Goal: Book appointment/travel/reservation

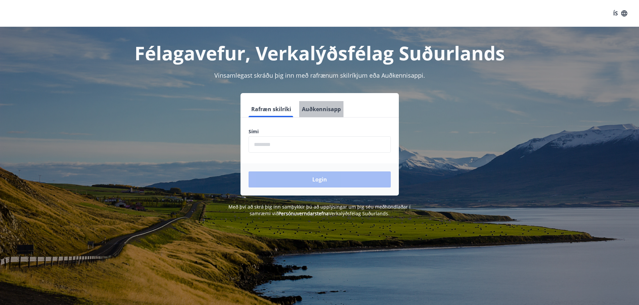
click at [321, 109] on button "Auðkennisapp" at bounding box center [321, 109] width 44 height 16
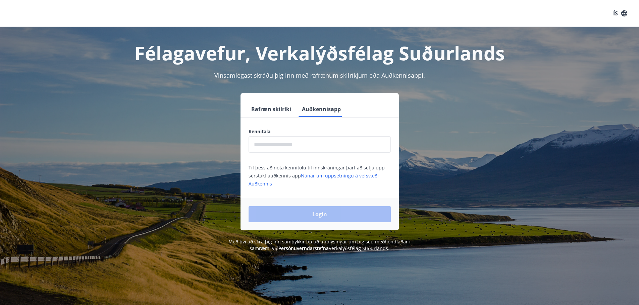
click at [296, 146] on input "text" at bounding box center [319, 144] width 142 height 16
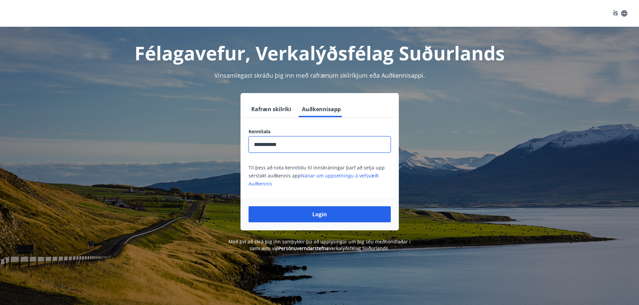
type input "**********"
click at [248, 207] on button "Login" at bounding box center [319, 215] width 142 height 16
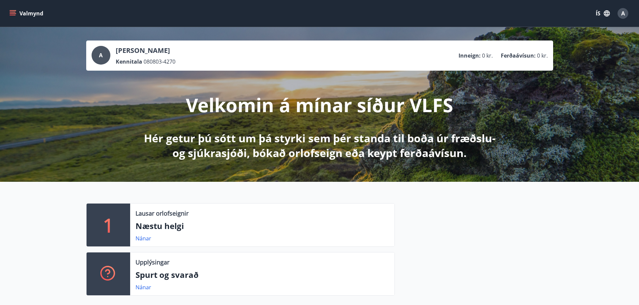
click at [15, 11] on icon "menu" at bounding box center [12, 13] width 7 height 7
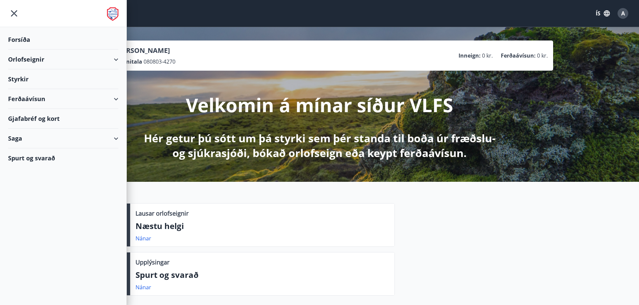
click at [605, 18] on button "ÍS" at bounding box center [602, 13] width 21 height 12
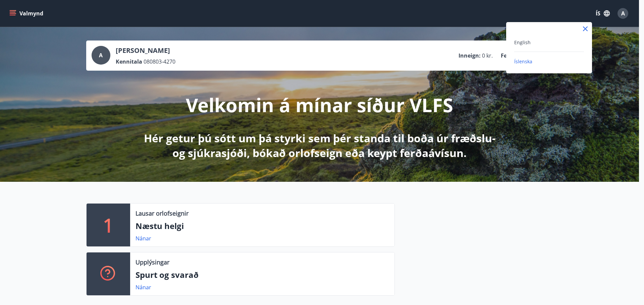
click at [540, 41] on div "English" at bounding box center [549, 42] width 70 height 8
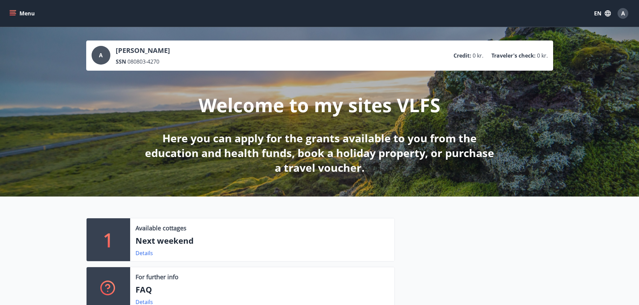
click at [21, 19] on button "Menu" at bounding box center [23, 13] width 30 height 12
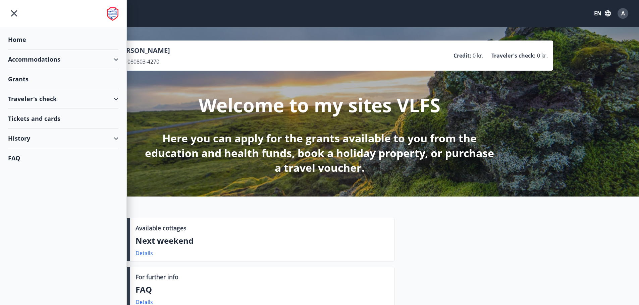
click at [63, 65] on div "Accommodations" at bounding box center [63, 60] width 110 height 20
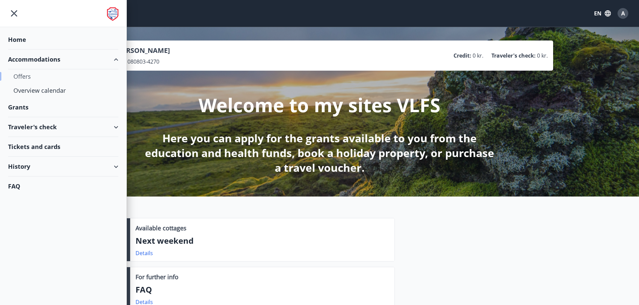
click at [29, 77] on div "Offers" at bounding box center [63, 76] width 100 height 14
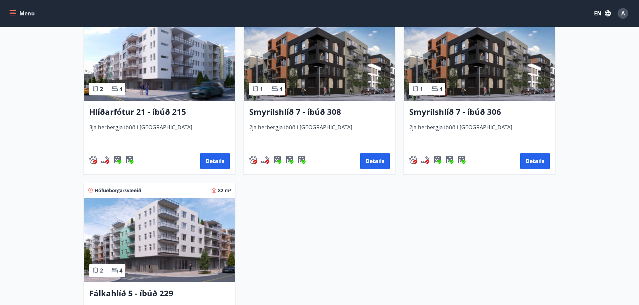
scroll to position [335, 0]
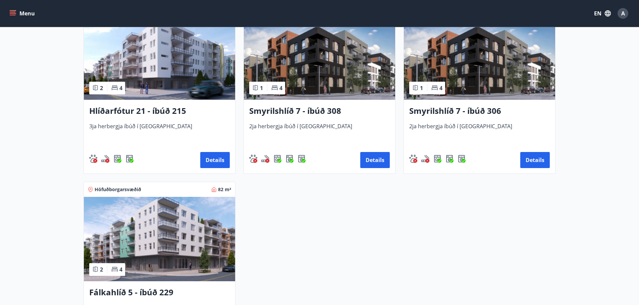
click at [183, 84] on img at bounding box center [159, 57] width 151 height 84
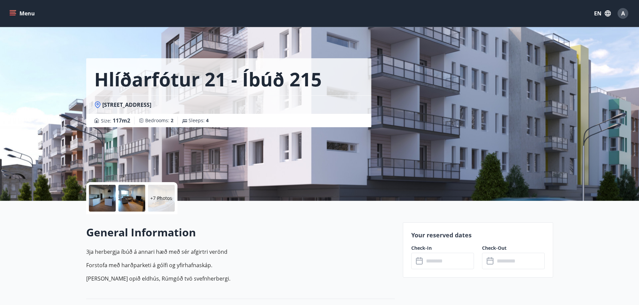
click at [137, 193] on div at bounding box center [131, 198] width 27 height 27
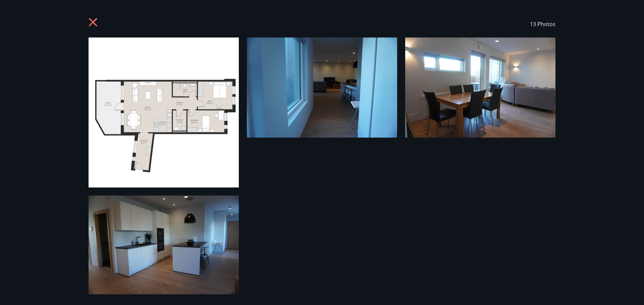
click at [92, 18] on icon at bounding box center [94, 23] width 11 height 11
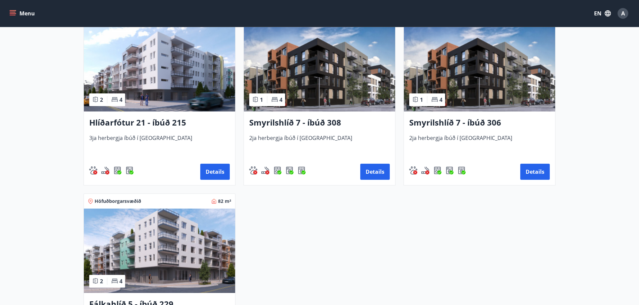
scroll to position [335, 0]
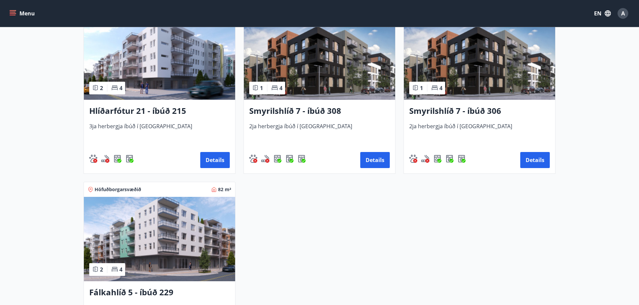
click at [129, 245] on img at bounding box center [159, 239] width 151 height 84
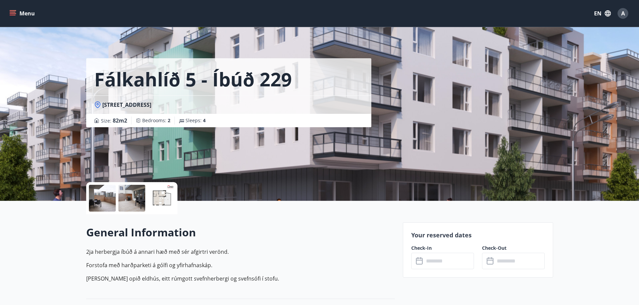
click at [101, 204] on div at bounding box center [102, 198] width 27 height 27
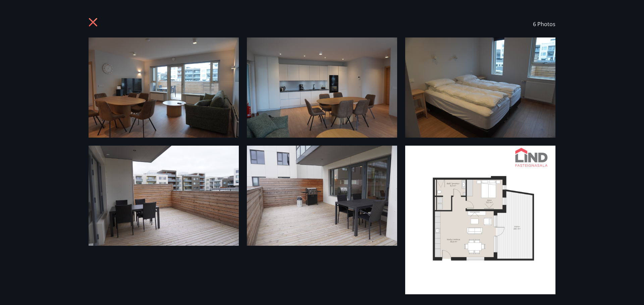
click at [101, 21] on div "6 Photos" at bounding box center [322, 24] width 467 height 27
click at [96, 22] on icon at bounding box center [94, 23] width 11 height 11
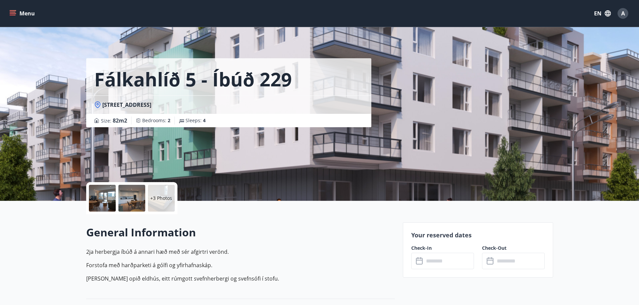
click at [162, 200] on p "+3 Photos" at bounding box center [161, 198] width 22 height 7
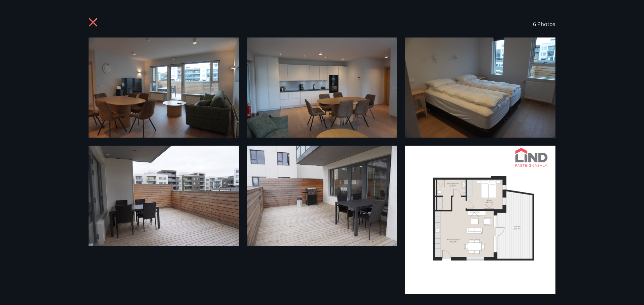
click at [89, 19] on icon at bounding box center [93, 22] width 8 height 8
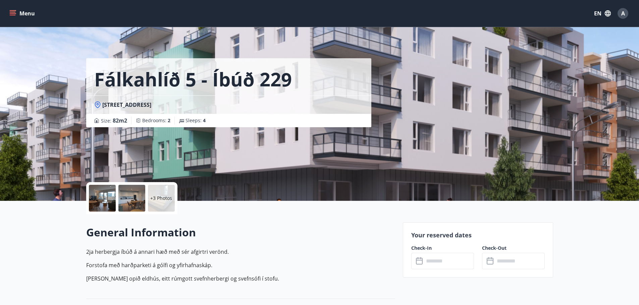
click at [153, 205] on div "+3 Photos" at bounding box center [161, 198] width 27 height 27
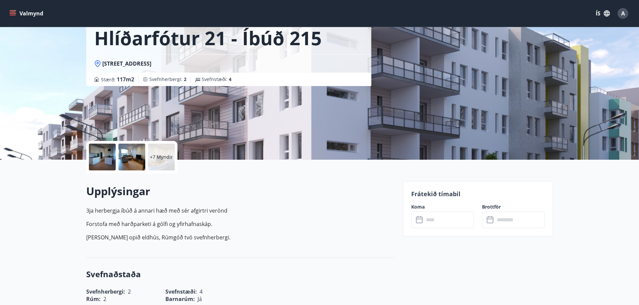
scroll to position [134, 0]
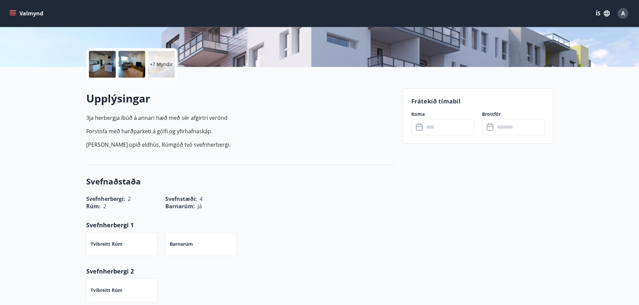
click at [462, 128] on input "text" at bounding box center [449, 127] width 50 height 16
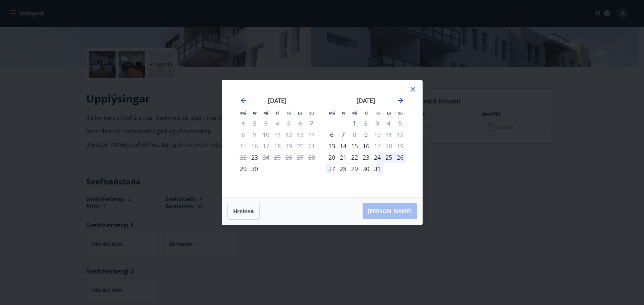
click at [403, 99] on icon "Move forward to switch to the next month." at bounding box center [400, 101] width 8 height 8
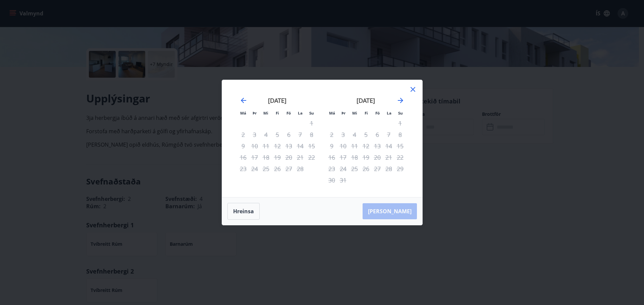
click at [382, 150] on div "13" at bounding box center [377, 145] width 11 height 11
click at [377, 147] on div "13" at bounding box center [377, 145] width 11 height 11
drag, startPoint x: 238, startPoint y: 102, endPoint x: 242, endPoint y: 100, distance: 4.8
click at [238, 102] on div "febrúar 2026" at bounding box center [277, 103] width 80 height 30
click at [243, 99] on icon "Move backward to switch to the previous month." at bounding box center [243, 100] width 5 height 5
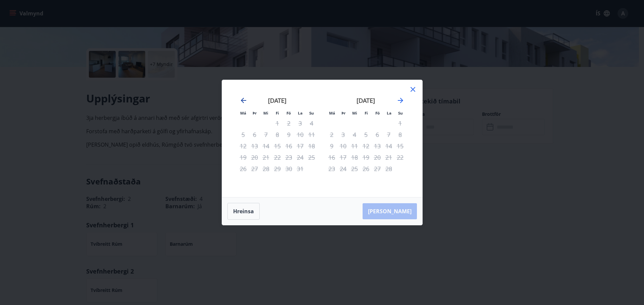
click at [243, 99] on icon "Move backward to switch to the previous month." at bounding box center [243, 100] width 5 height 5
click at [246, 99] on icon "Move backward to switch to the previous month." at bounding box center [243, 101] width 8 height 8
click at [405, 100] on div "nóvember 2025" at bounding box center [366, 103] width 80 height 30
click at [403, 100] on icon "Move forward to switch to the next month." at bounding box center [400, 101] width 8 height 8
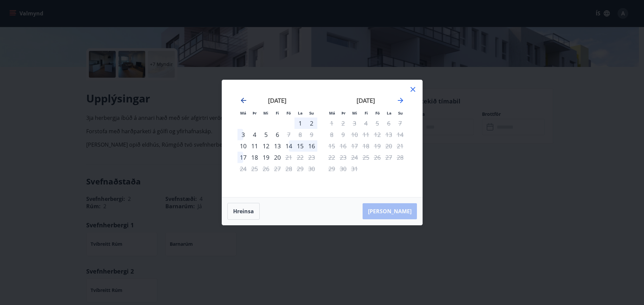
click at [240, 103] on icon "Move backward to switch to the previous month." at bounding box center [243, 101] width 8 height 8
click at [402, 104] on icon "Move forward to switch to the next month." at bounding box center [400, 101] width 8 height 8
click at [246, 98] on icon "Move backward to switch to the previous month." at bounding box center [243, 101] width 8 height 8
click at [409, 92] on icon at bounding box center [413, 90] width 8 height 8
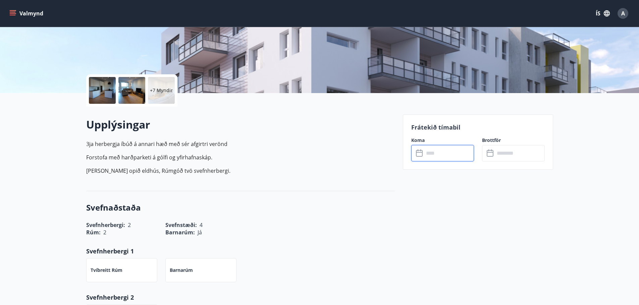
scroll to position [0, 0]
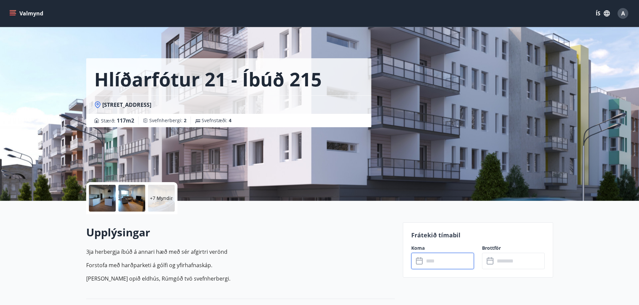
click at [439, 265] on input "text" at bounding box center [449, 261] width 50 height 16
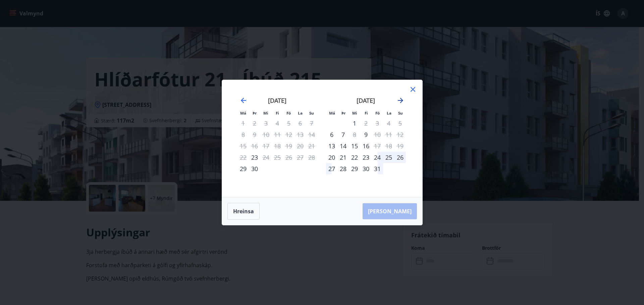
click at [403, 99] on icon "Move forward to switch to the next month." at bounding box center [400, 101] width 8 height 8
click at [238, 100] on div "október 2025" at bounding box center [277, 103] width 80 height 30
click at [240, 99] on icon "Move backward to switch to the previous month." at bounding box center [243, 101] width 8 height 8
click at [402, 101] on icon "Move forward to switch to the next month." at bounding box center [400, 100] width 5 height 5
click at [402, 103] on icon "Move forward to switch to the next month." at bounding box center [400, 101] width 8 height 8
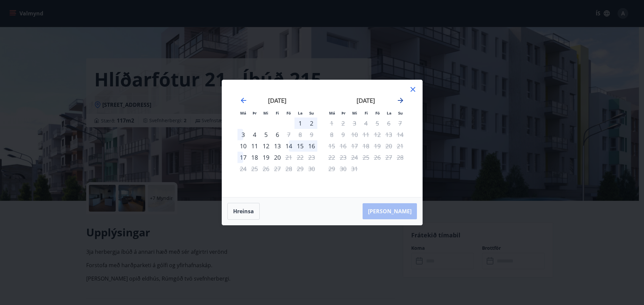
click at [401, 101] on icon "Move forward to switch to the next month." at bounding box center [400, 100] width 5 height 5
click at [413, 90] on icon at bounding box center [412, 89] width 1 height 1
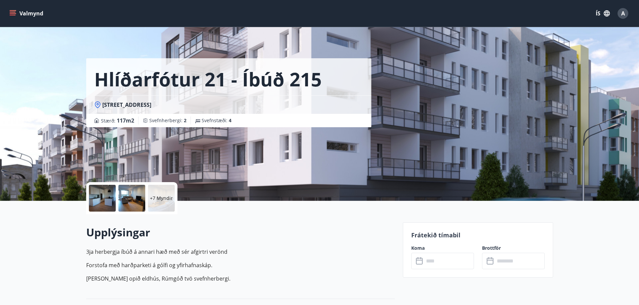
click at [149, 188] on div "+7 Myndir" at bounding box center [161, 198] width 27 height 27
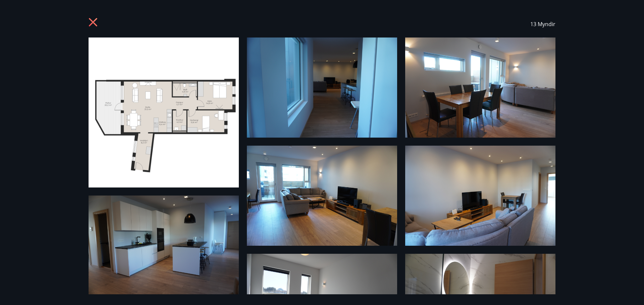
click at [94, 20] on icon at bounding box center [94, 23] width 11 height 11
